Goal: Transaction & Acquisition: Purchase product/service

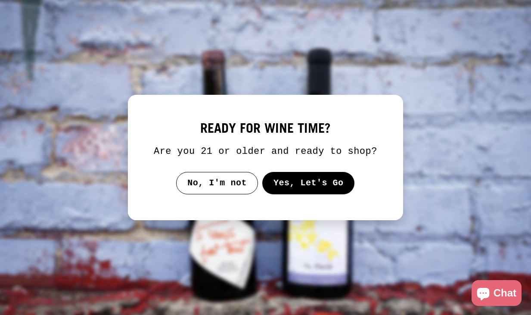
click at [311, 190] on button "Yes, Let's Go" at bounding box center [308, 183] width 93 height 22
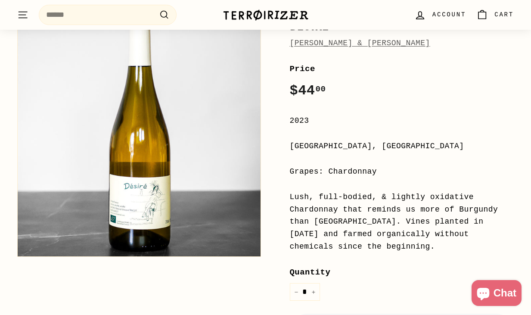
scroll to position [134, 0]
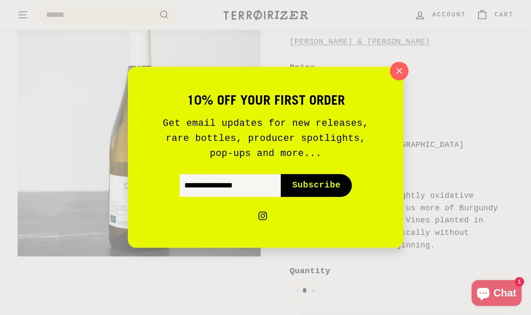
click at [401, 72] on icon "button" at bounding box center [399, 71] width 13 height 13
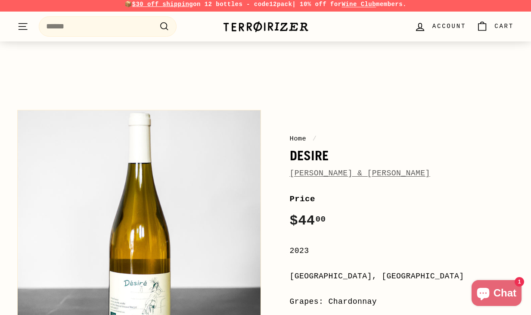
scroll to position [3, 0]
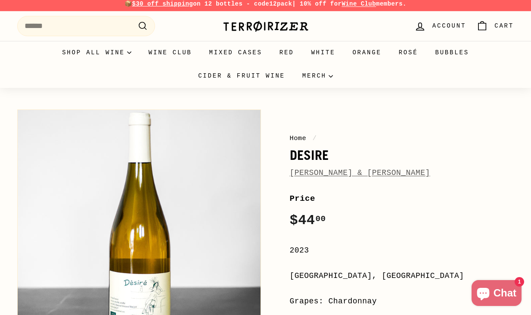
click at [348, 178] on span "[PERSON_NAME] & [PERSON_NAME]" at bounding box center [360, 173] width 140 height 12
click at [348, 176] on link "[PERSON_NAME] & [PERSON_NAME]" at bounding box center [360, 172] width 140 height 9
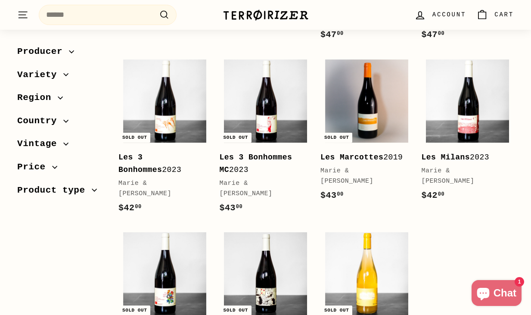
scroll to position [428, 0]
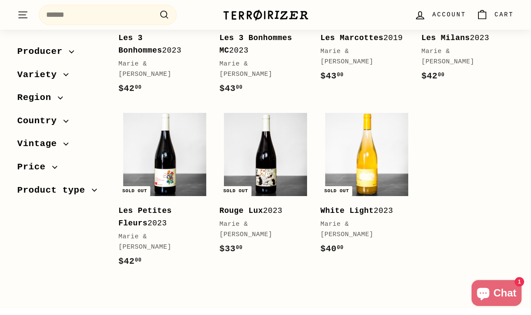
click at [355, 215] on b "White Light" at bounding box center [347, 210] width 53 height 9
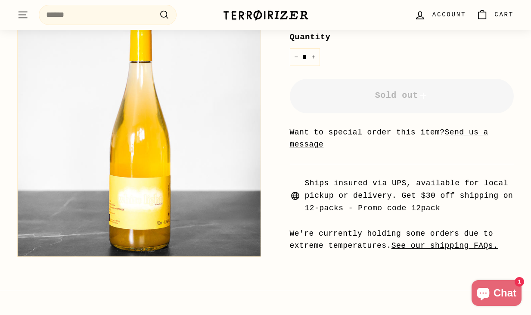
scroll to position [334, 0]
